Goal: Task Accomplishment & Management: Manage account settings

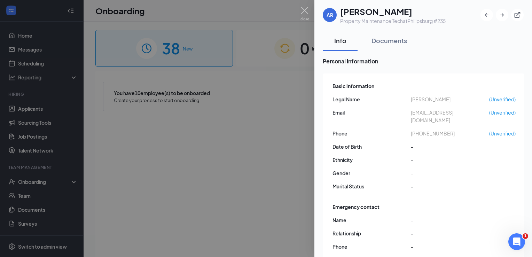
click at [271, 186] on div at bounding box center [266, 128] width 532 height 257
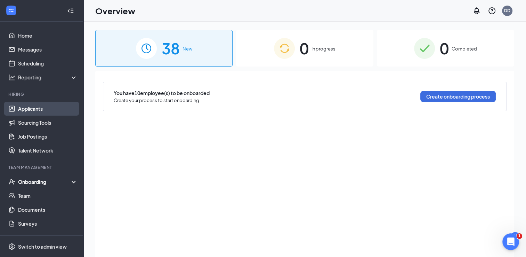
click at [27, 108] on link "Applicants" at bounding box center [47, 109] width 59 height 14
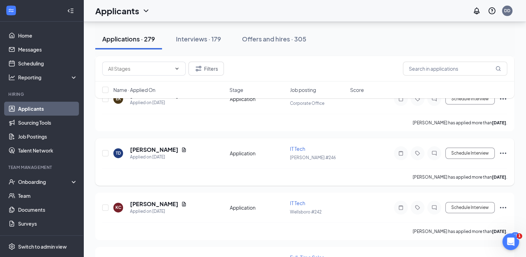
scroll to position [2818, 0]
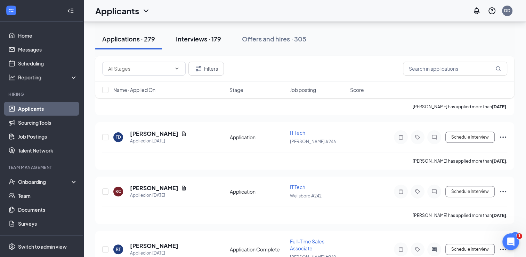
click at [193, 37] on div "Interviews · 179" at bounding box center [198, 38] width 45 height 9
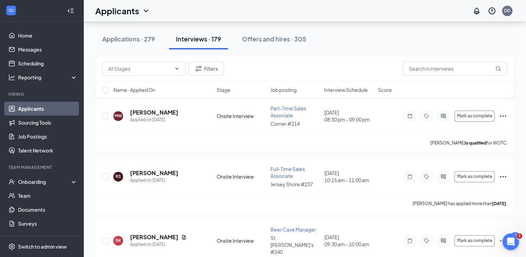
scroll to position [731, 0]
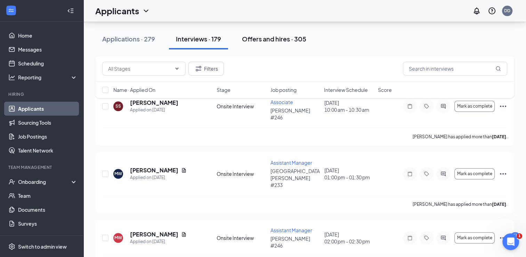
click at [258, 37] on div "Offers and hires · 305" at bounding box center [274, 38] width 64 height 9
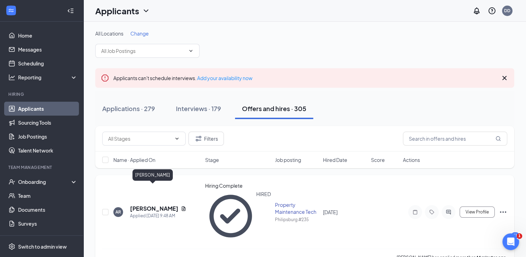
click at [150, 205] on h5 "[PERSON_NAME]" at bounding box center [154, 209] width 48 height 8
